Goal: Information Seeking & Learning: Learn about a topic

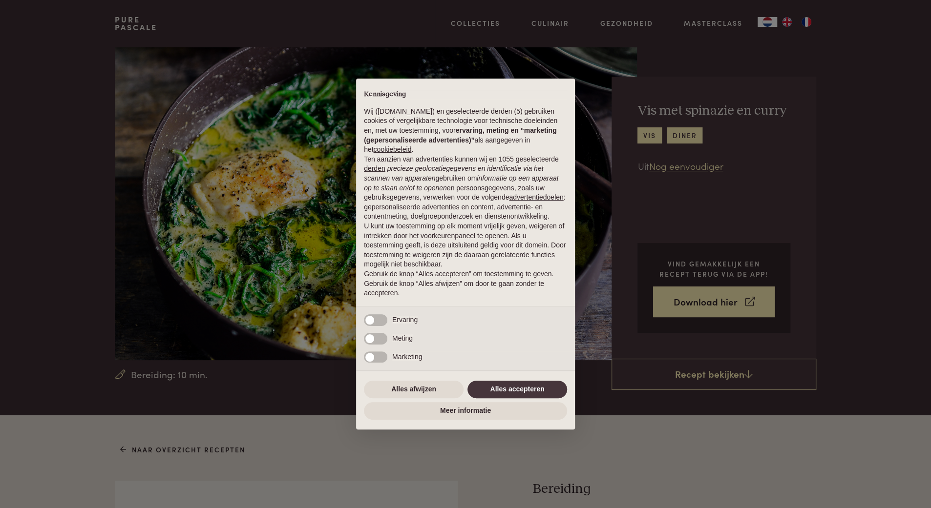
click at [123, 405] on div "× Kennisgeving Wij ([DOMAIN_NAME]) en geselecteerde derden (5) gebruiken cookie…" at bounding box center [465, 254] width 931 height 508
click at [522, 388] on button "Alles accepteren" at bounding box center [517, 390] width 100 height 18
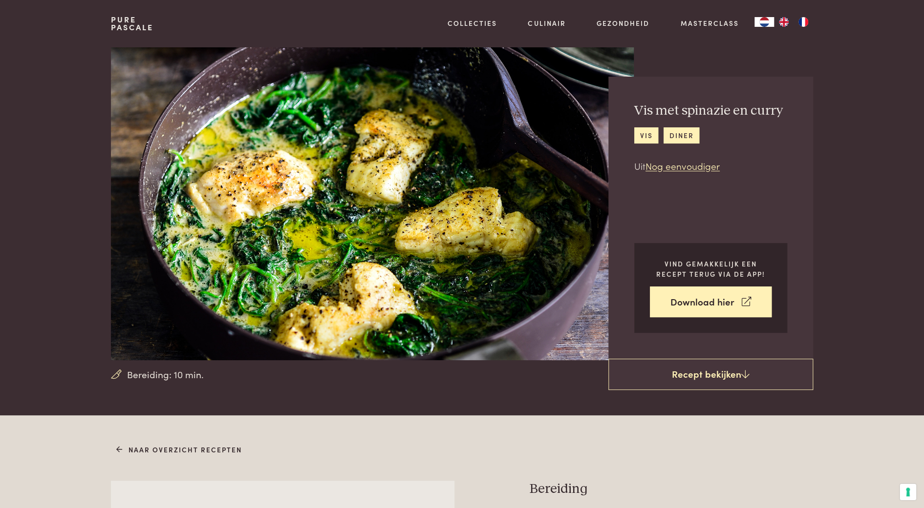
click at [866, 295] on section "Bereiding: 10 min. Vis met spinazie en curry vis diner Uit Nog eenvoudiger Vind…" at bounding box center [462, 204] width 924 height 314
